Goal: Task Accomplishment & Management: Manage account settings

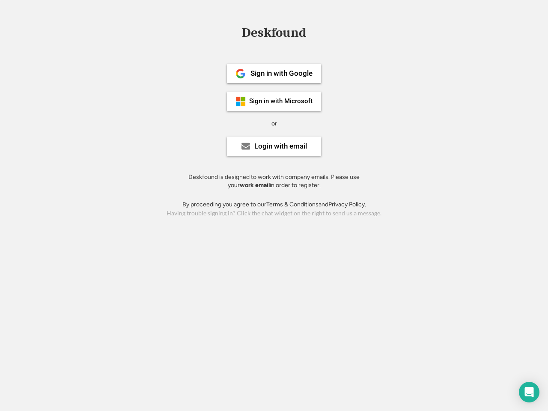
click at [274, 122] on div "or" at bounding box center [274, 123] width 6 height 9
click at [274, 34] on div "Deskfound" at bounding box center [274, 32] width 73 height 13
click at [234, 32] on div "Deskfound" at bounding box center [274, 34] width 548 height 16
click at [274, 34] on div "Deskfound" at bounding box center [274, 32] width 73 height 13
click at [274, 123] on div "or" at bounding box center [274, 123] width 6 height 9
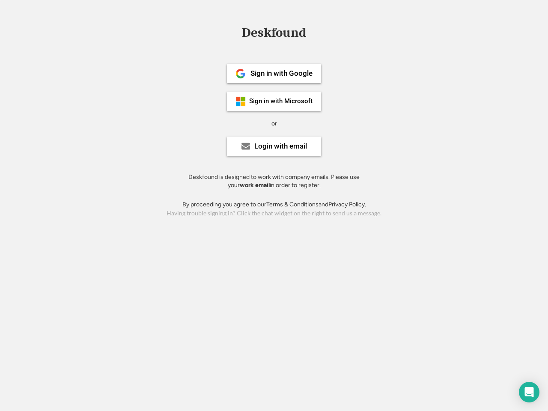
click at [274, 73] on div "Sign in with Google" at bounding box center [281, 73] width 62 height 7
click at [281, 73] on div "Sign in with Google" at bounding box center [281, 73] width 62 height 7
click at [241, 74] on img at bounding box center [240, 73] width 10 height 10
click at [274, 101] on div "Sign in with Microsoft" at bounding box center [280, 101] width 63 height 6
click at [281, 101] on div "Sign in with Microsoft" at bounding box center [280, 101] width 63 height 6
